Goal: Navigation & Orientation: Find specific page/section

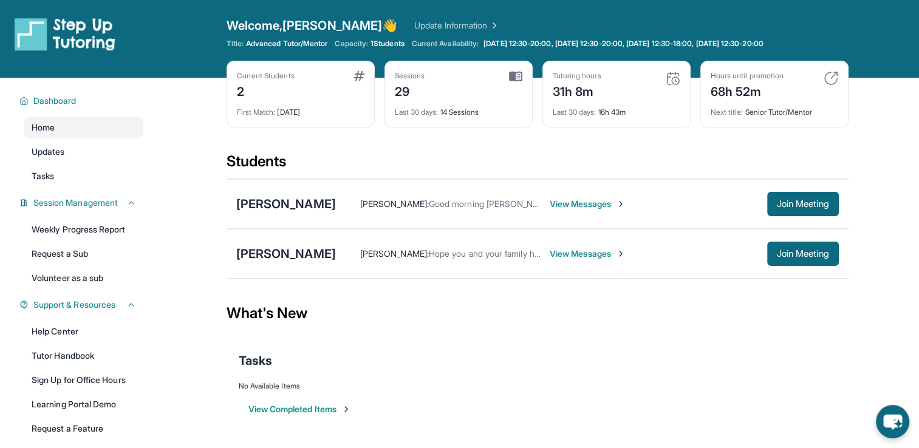
click at [550, 254] on span "View Messages" at bounding box center [588, 254] width 76 height 12
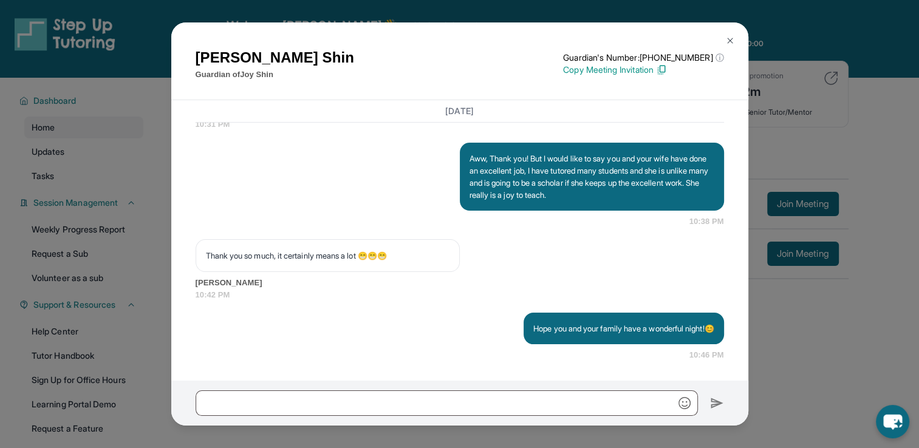
scroll to position [14504, 0]
click at [729, 44] on img at bounding box center [730, 41] width 10 height 10
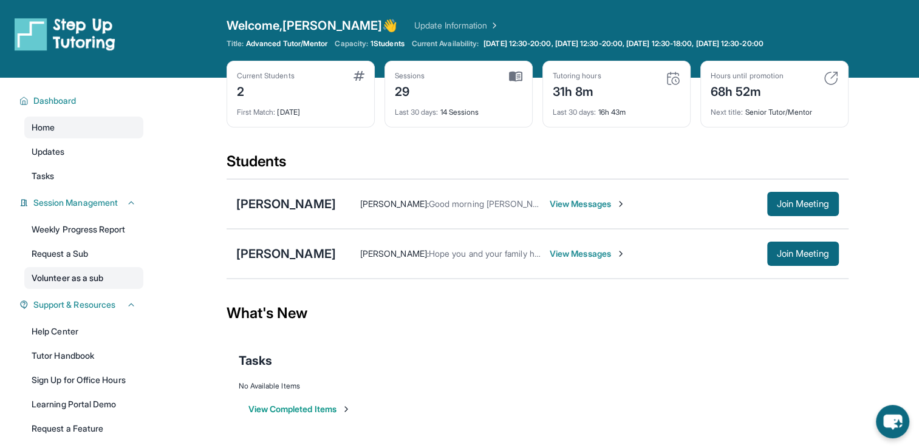
click at [99, 272] on link "Volunteer as a sub" at bounding box center [83, 278] width 119 height 22
click at [102, 239] on link "Weekly Progress Report" at bounding box center [83, 230] width 119 height 22
click at [782, 250] on span "Join Meeting" at bounding box center [803, 253] width 52 height 7
click at [77, 152] on link "Updates" at bounding box center [83, 152] width 119 height 22
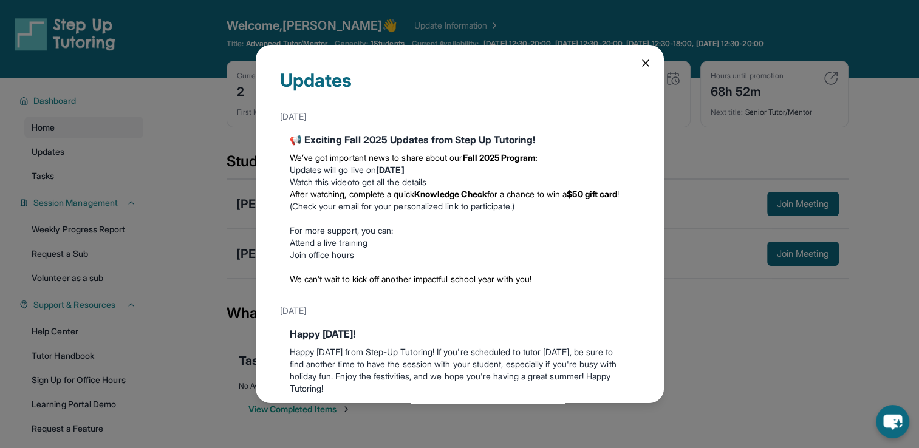
click at [404, 168] on strong "[DATE]" at bounding box center [390, 170] width 28 height 10
click at [404, 166] on strong "[DATE]" at bounding box center [390, 170] width 28 height 10
click at [640, 63] on icon at bounding box center [646, 63] width 12 height 12
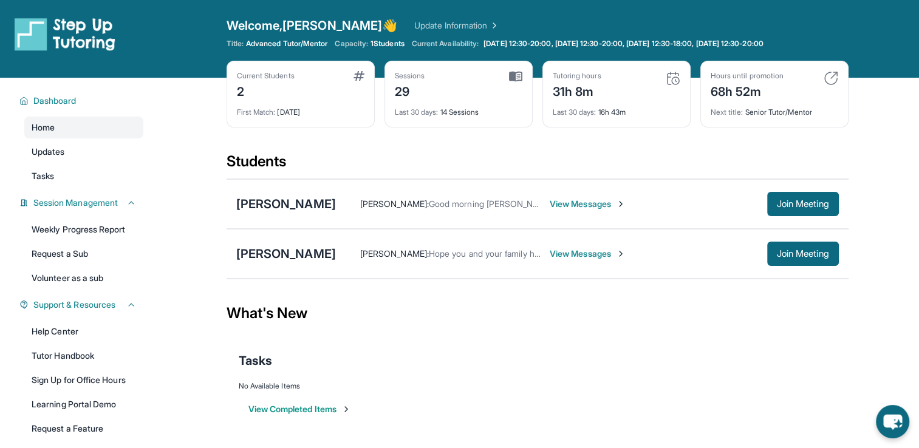
click at [678, 367] on div "Tasks" at bounding box center [538, 360] width 598 height 17
